Goal: Find contact information: Find contact information

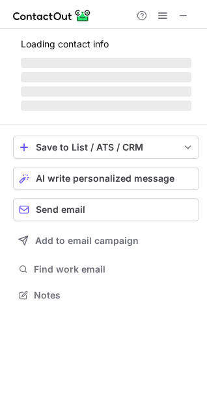
scroll to position [303, 207]
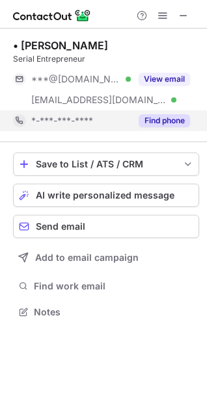
click at [170, 118] on button "Find phone" at bounding box center [163, 120] width 51 height 13
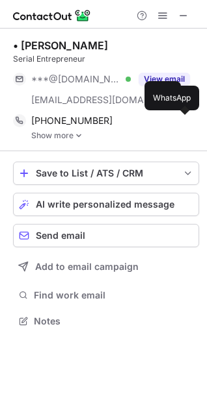
scroll to position [312, 207]
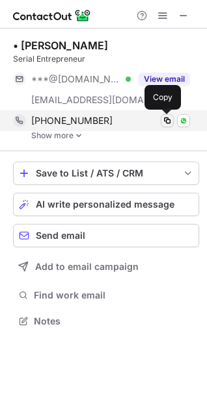
click at [169, 119] on span at bounding box center [167, 121] width 10 height 10
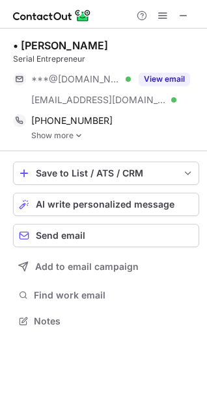
click at [73, 136] on link "Show more" at bounding box center [115, 135] width 168 height 9
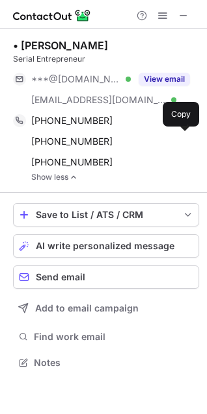
scroll to position [354, 207]
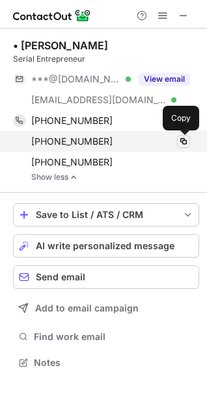
drag, startPoint x: 182, startPoint y: 138, endPoint x: 181, endPoint y: 145, distance: 7.3
click at [182, 139] on span at bounding box center [183, 141] width 10 height 10
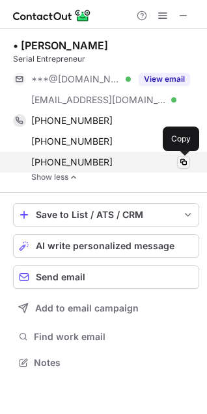
click at [184, 157] on button at bounding box center [183, 162] width 13 height 13
click at [189, 168] on div "[PHONE_NUMBER] Copy" at bounding box center [101, 162] width 177 height 21
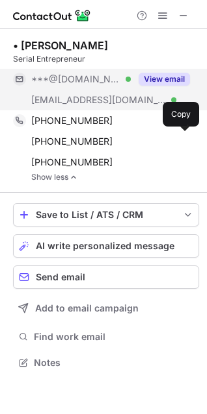
click at [177, 74] on button "View email" at bounding box center [163, 79] width 51 height 13
click at [163, 69] on div "View email" at bounding box center [160, 79] width 59 height 21
click at [164, 76] on button "View email" at bounding box center [163, 79] width 51 height 13
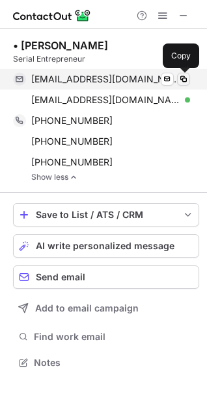
click at [186, 76] on span at bounding box center [183, 79] width 10 height 10
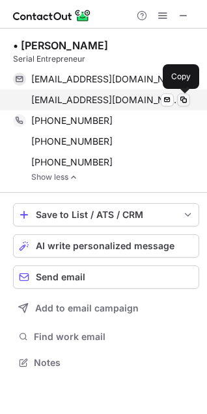
click at [188, 95] on span at bounding box center [183, 100] width 10 height 10
